Goal: Transaction & Acquisition: Purchase product/service

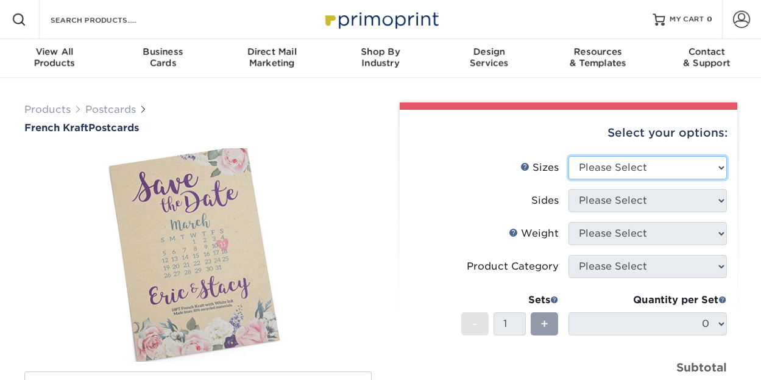
click at [594, 166] on select "Please Select 2" x 6" 2" x 8" 3.5" x 3.5" 3.5" x 4" 3.5" x 8.5" 3.67" x 8.5" 4"…" at bounding box center [648, 167] width 158 height 23
select select "6.00x8.00"
click at [569, 156] on select "Please Select 2" x 6" 2" x 8" 3.5" x 3.5" 3.5" x 4" 3.5" x 8.5" 3.67" x 8.5" 4"…" at bounding box center [648, 167] width 158 height 23
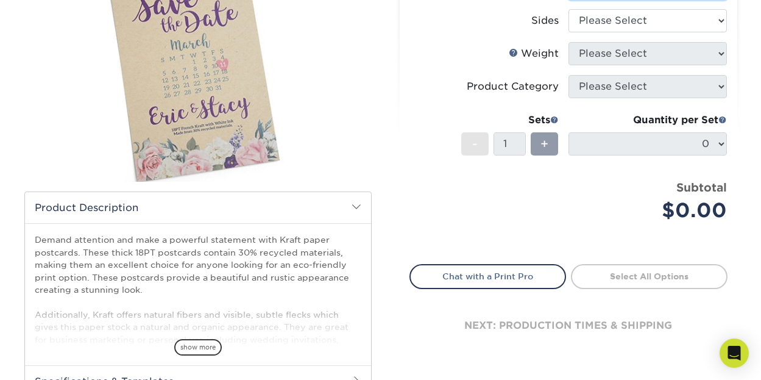
scroll to position [122, 0]
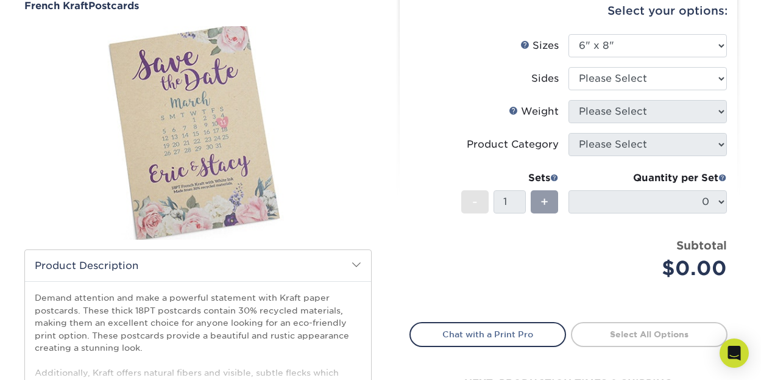
click at [667, 90] on li "Sides Please Select Print Both Sides Print Both Sides - White Mask Back Only Pr…" at bounding box center [568, 83] width 317 height 33
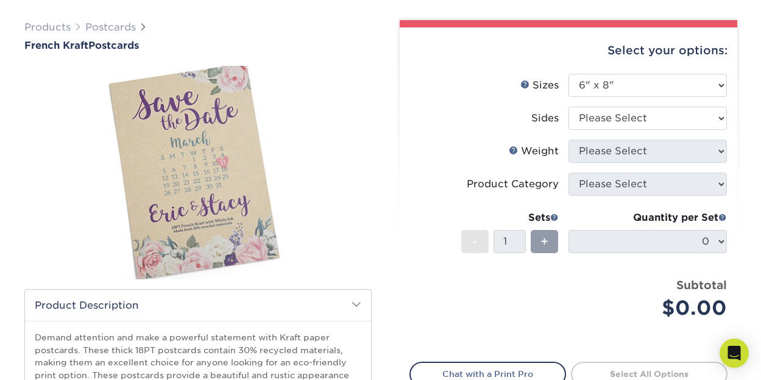
scroll to position [61, 0]
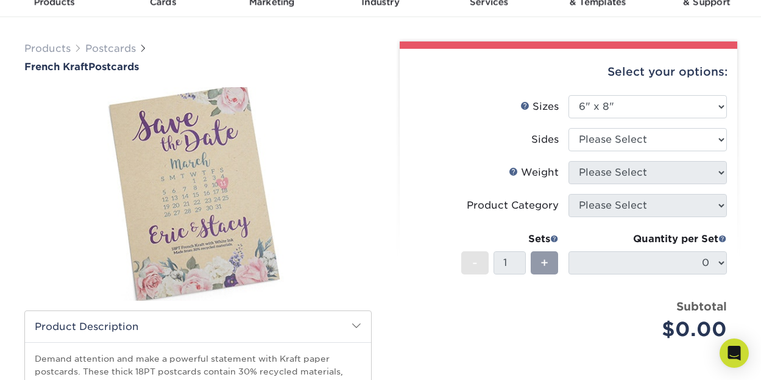
click at [657, 154] on li "Sides Please Select Print Both Sides Print Both Sides - White Mask Back Only Pr…" at bounding box center [568, 144] width 317 height 33
click at [658, 141] on select "Please Select Print Both Sides Print Both Sides - White Mask Back Only Print Bo…" at bounding box center [648, 139] width 158 height 23
select select "32d3c223-f82c-492b-b915-ba065a00862f"
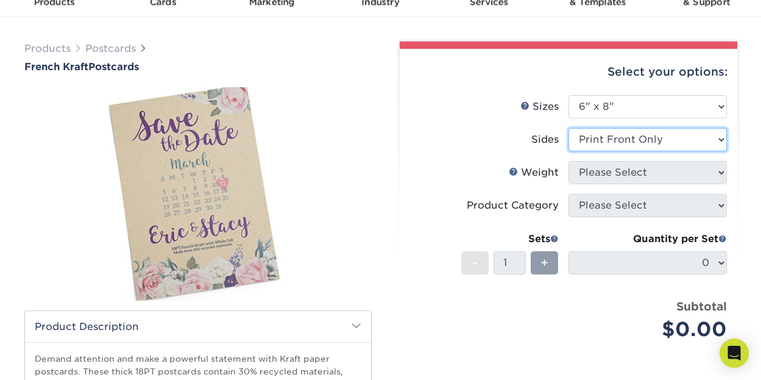
click at [569, 128] on select "Please Select Print Both Sides Print Both Sides - White Mask Back Only Print Bo…" at bounding box center [648, 139] width 158 height 23
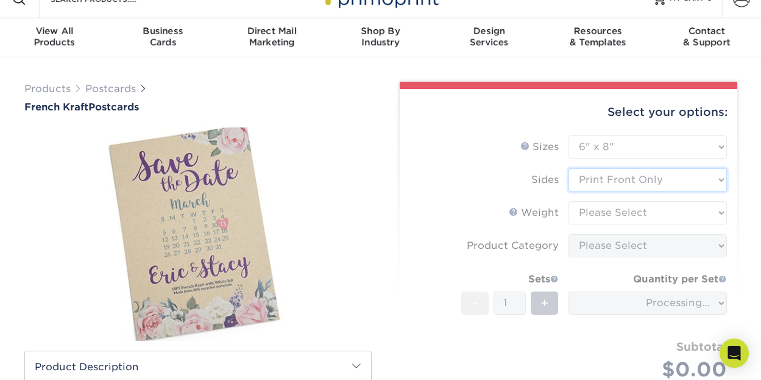
scroll to position [0, 0]
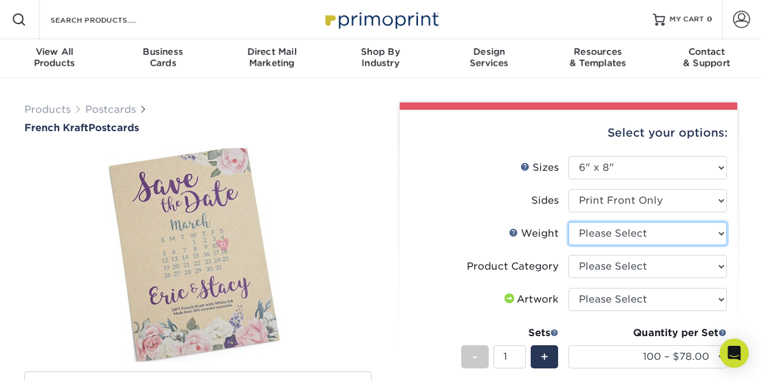
click at [677, 232] on select "Please Select 18PTUCKRAFT" at bounding box center [648, 233] width 158 height 23
select select "18PTUCKRAFT"
click at [569, 222] on select "Please Select 18PTUCKRAFT" at bounding box center [648, 233] width 158 height 23
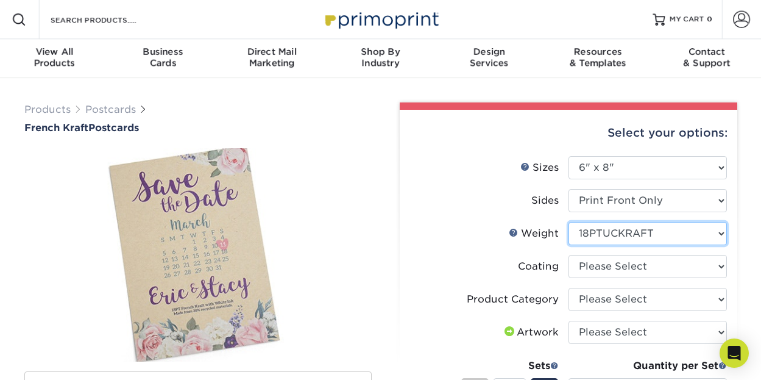
click at [668, 238] on select "Please Select 18PTUCKRAFT" at bounding box center [648, 233] width 158 height 23
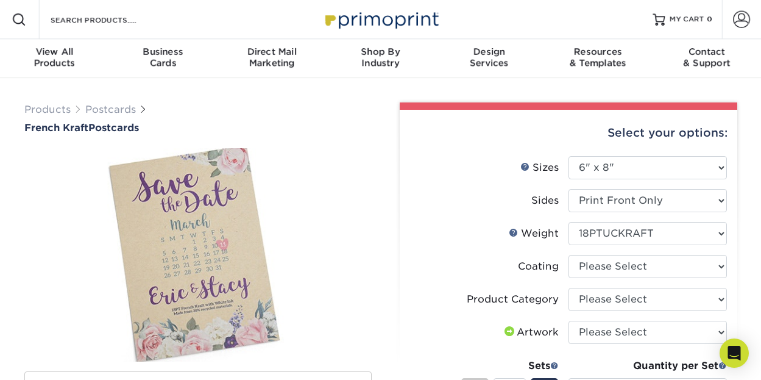
click at [493, 205] on label "Sides" at bounding box center [489, 200] width 158 height 23
click at [643, 271] on select at bounding box center [648, 266] width 158 height 23
select select "3e7618de-abca-4bda-9f97-8b9129e913d8"
click at [569, 255] on select at bounding box center [648, 266] width 158 height 23
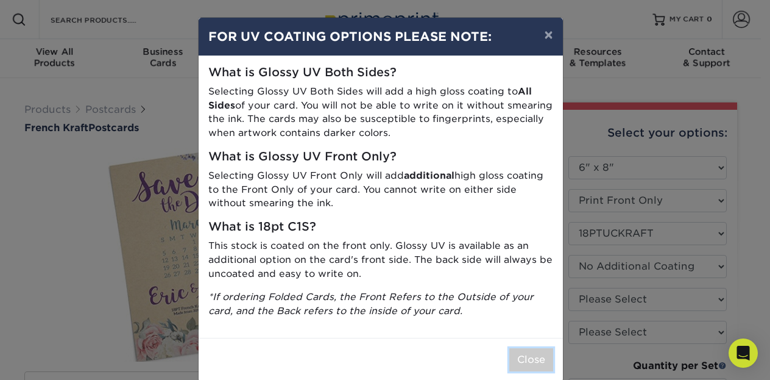
click at [523, 363] on button "Close" at bounding box center [531, 359] width 44 height 23
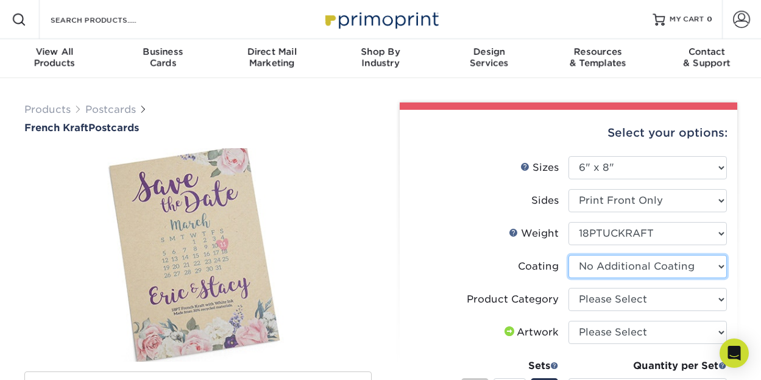
click at [633, 270] on select at bounding box center [648, 266] width 158 height 23
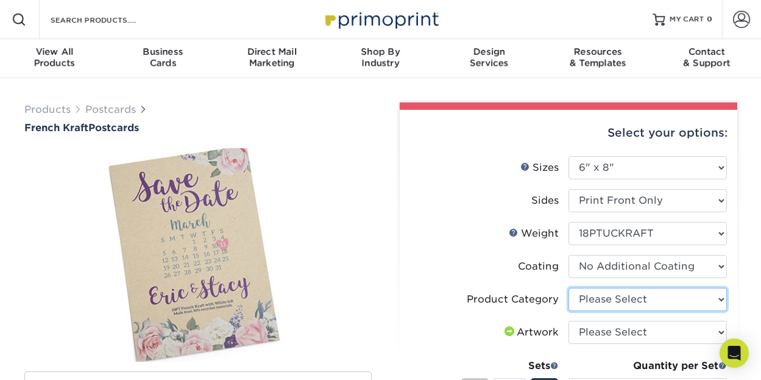
click at [633, 300] on select "Please Select Postcards" at bounding box center [648, 299] width 158 height 23
select select "9b7272e0-d6c8-4c3c-8e97-d3a1bcdab858"
click at [569, 288] on select "Please Select Postcards" at bounding box center [648, 299] width 158 height 23
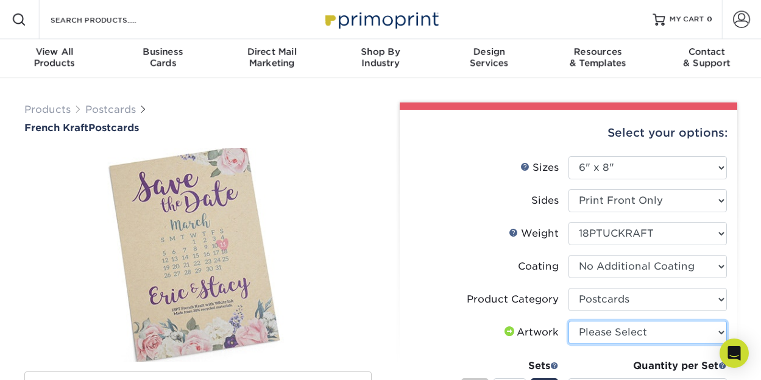
click at [622, 333] on select "Please Select I will upload files I need a design - $150" at bounding box center [648, 332] width 158 height 23
select select "upload"
click at [569, 321] on select "Please Select I will upload files I need a design - $150" at bounding box center [648, 332] width 158 height 23
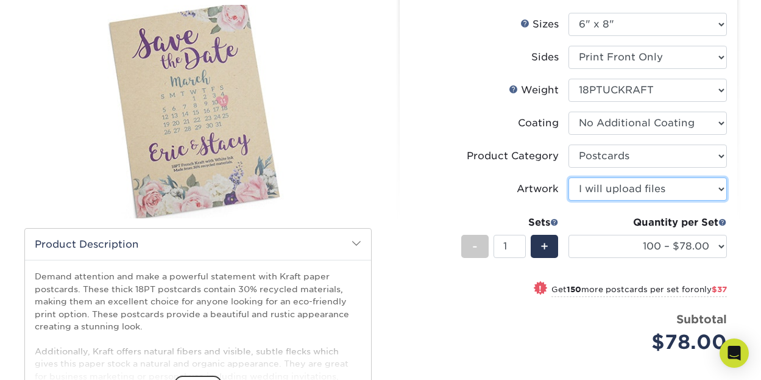
scroll to position [122, 0]
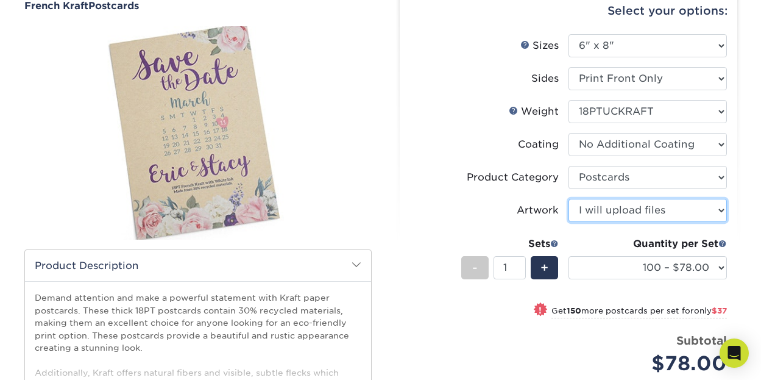
click at [256, 176] on img at bounding box center [197, 133] width 347 height 232
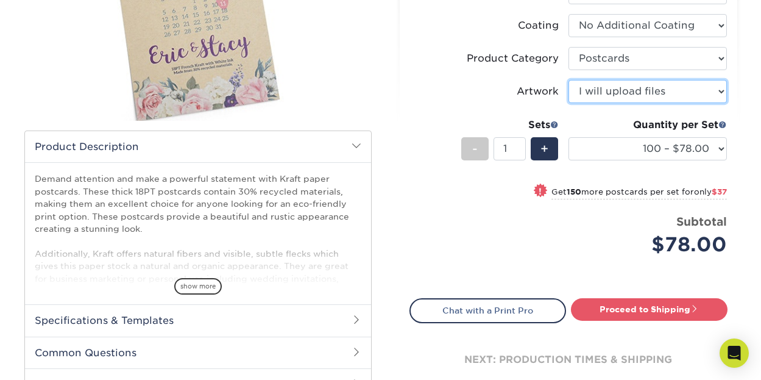
scroll to position [305, 0]
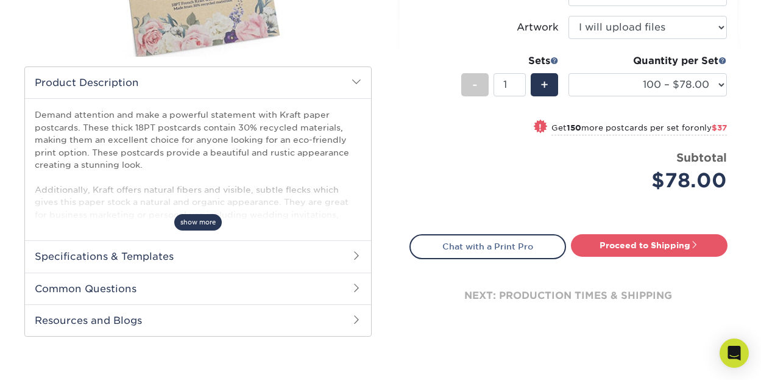
click at [211, 223] on span "show more" at bounding box center [198, 222] width 48 height 16
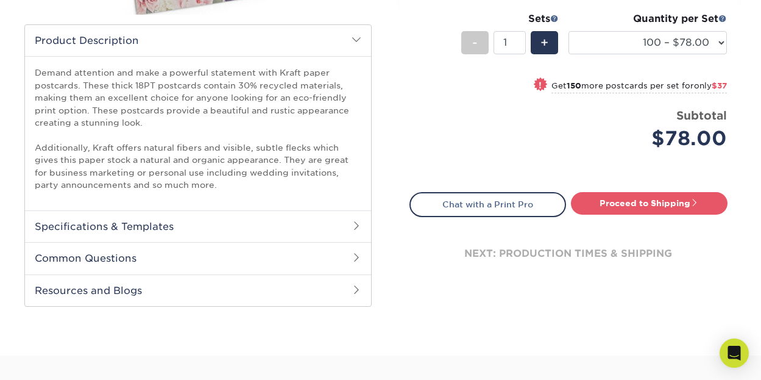
scroll to position [366, 0]
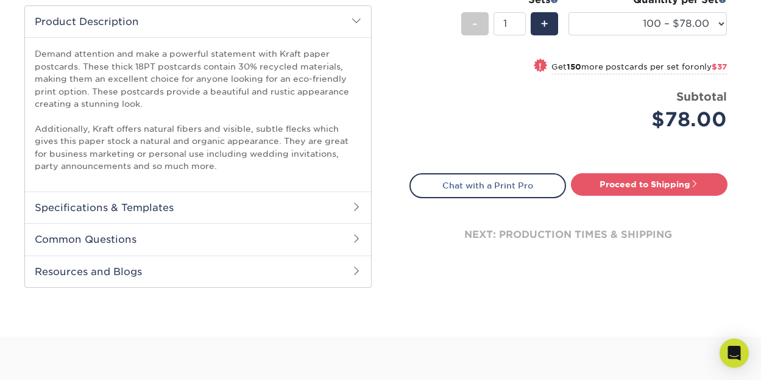
click at [226, 208] on h2 "Specifications & Templates" at bounding box center [198, 207] width 346 height 32
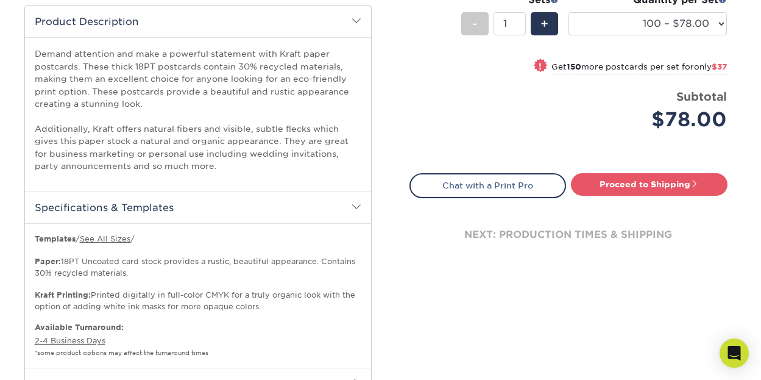
drag, startPoint x: 227, startPoint y: 207, endPoint x: 238, endPoint y: 205, distance: 10.5
click at [228, 207] on h2 "Specifications & Templates" at bounding box center [198, 207] width 346 height 32
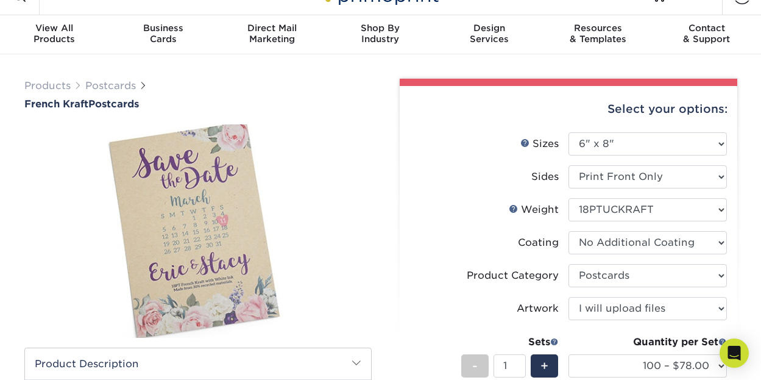
scroll to position [0, 0]
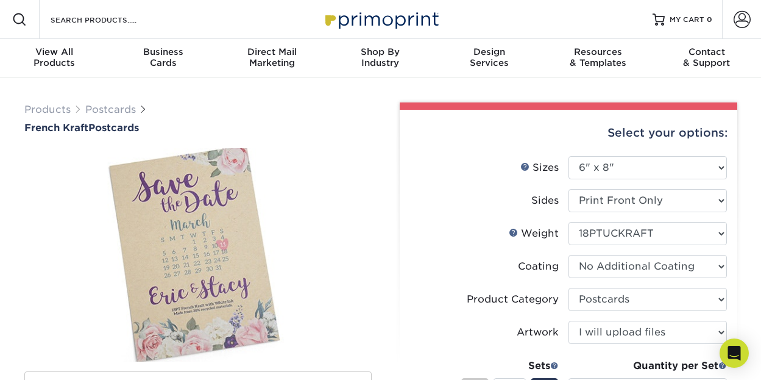
click at [208, 207] on img at bounding box center [197, 255] width 347 height 232
